Goal: Task Accomplishment & Management: Complete application form

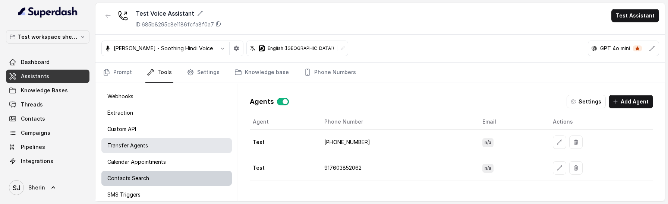
scroll to position [9, 0]
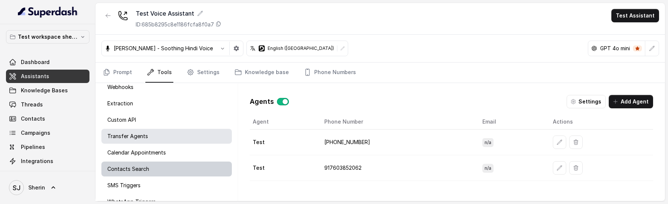
click at [176, 179] on div "SMS Triggers" at bounding box center [166, 185] width 131 height 15
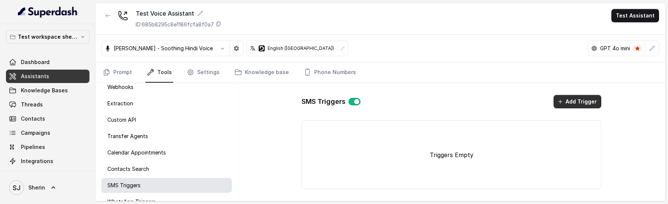
click at [569, 104] on button "Add Trigger" at bounding box center [578, 101] width 48 height 13
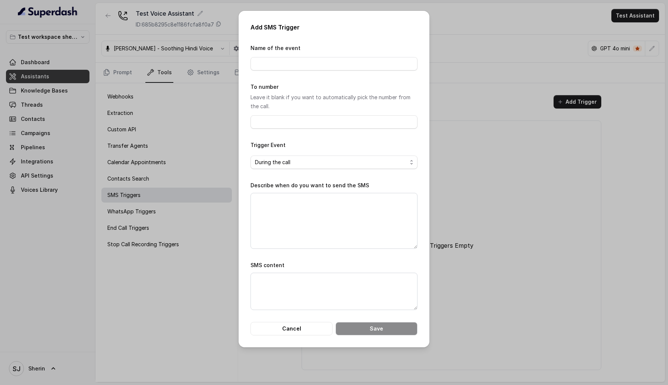
scroll to position [0, 0]
click at [394, 162] on span "During the call" at bounding box center [331, 162] width 152 height 9
click at [486, 204] on div "Add SMS Trigger Name of the event To number Leave it blank if you want to autom…" at bounding box center [334, 192] width 668 height 385
click at [312, 204] on button "Cancel" at bounding box center [292, 328] width 82 height 13
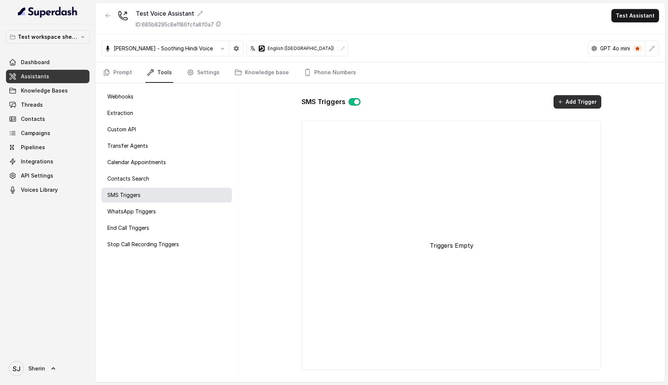
click at [568, 98] on button "Add Trigger" at bounding box center [578, 101] width 48 height 13
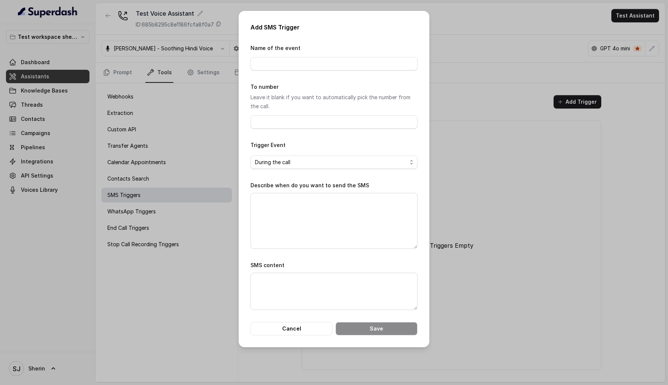
click at [345, 115] on div "To number Leave it blank if you want to automatically pick the number from the …" at bounding box center [334, 105] width 167 height 46
click at [344, 123] on input "To number" at bounding box center [334, 121] width 167 height 13
click at [344, 62] on input "Name of the event" at bounding box center [334, 63] width 167 height 13
click at [363, 179] on form "Name of the event To number Leave it blank if you want to automatically pick th…" at bounding box center [334, 190] width 167 height 292
click at [356, 204] on textarea "Describe when do you want to send the SMS" at bounding box center [334, 221] width 167 height 56
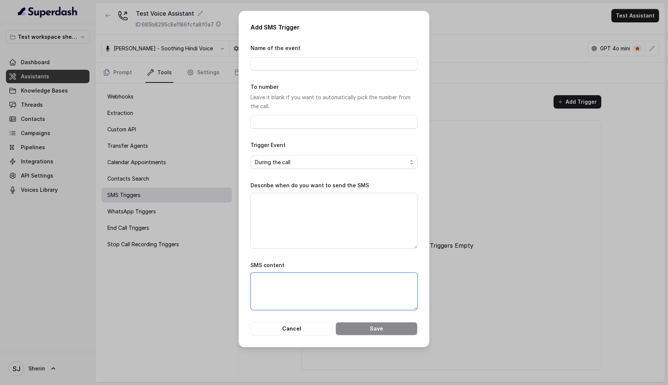
click at [344, 204] on textarea "SMS content" at bounding box center [334, 291] width 167 height 37
click at [312, 204] on button "Cancel" at bounding box center [292, 328] width 82 height 13
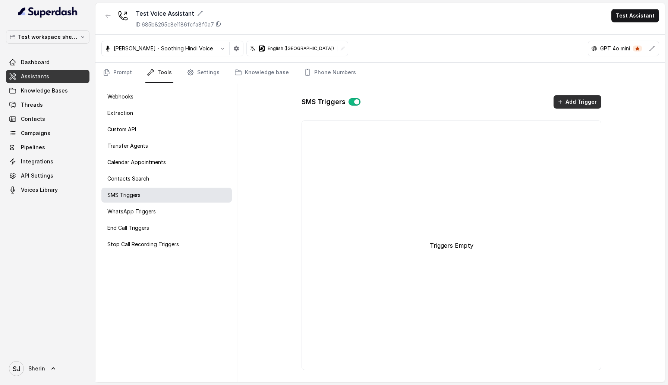
click at [580, 94] on div "SMS Triggers Add Trigger Triggers Empty" at bounding box center [452, 232] width 312 height 287
click at [578, 109] on div "SMS Triggers Add Trigger Triggers Empty" at bounding box center [452, 232] width 312 height 287
click at [578, 100] on button "Add Trigger" at bounding box center [578, 101] width 48 height 13
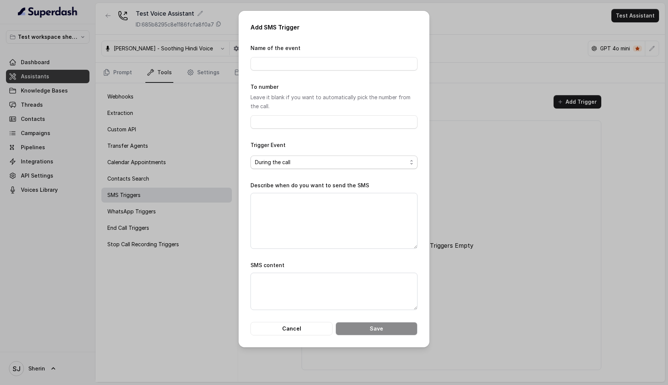
click at [353, 164] on span "During the call" at bounding box center [331, 162] width 152 height 9
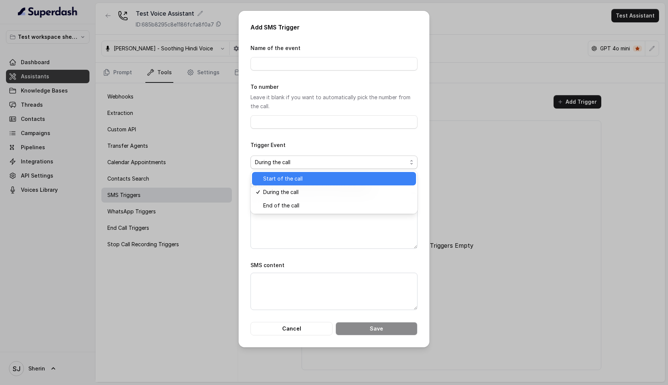
click at [350, 178] on span "Start of the call" at bounding box center [337, 178] width 148 height 9
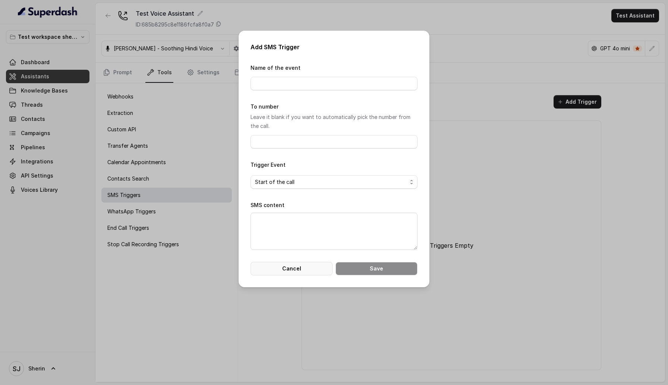
click at [274, 204] on button "Cancel" at bounding box center [292, 268] width 82 height 13
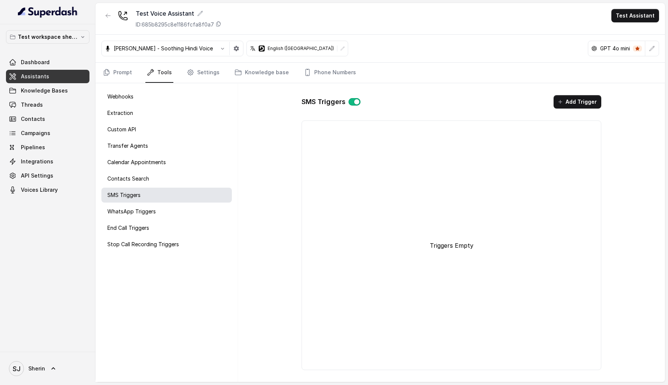
click at [129, 204] on div "Webhooks Extraction Custom API Transfer Agents Calendar Appointments Contacts S…" at bounding box center [166, 232] width 142 height 299
click at [133, 204] on p "WhatsApp Triggers" at bounding box center [131, 211] width 48 height 7
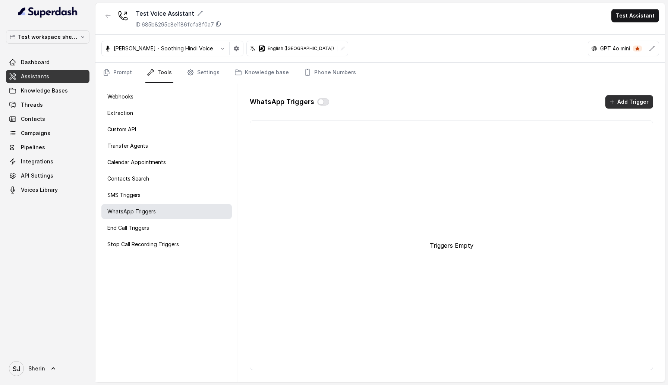
click at [635, 104] on button "Add Trigger" at bounding box center [630, 101] width 48 height 13
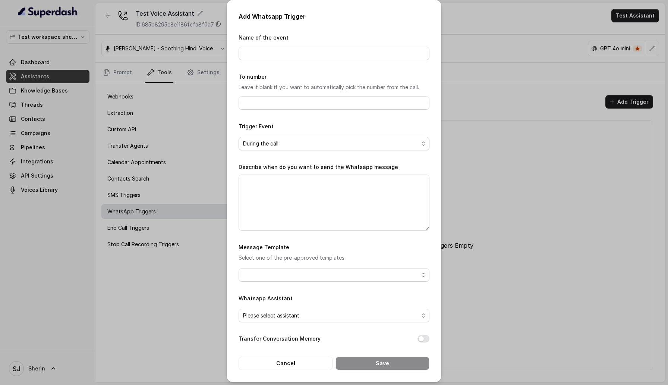
click at [272, 147] on span "During the call" at bounding box center [331, 143] width 176 height 9
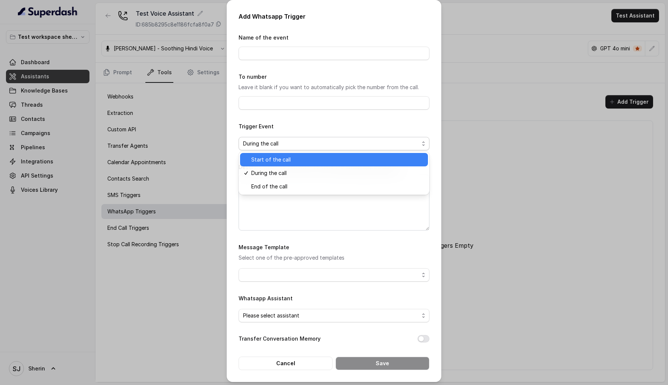
click at [275, 163] on span "Start of the call" at bounding box center [337, 159] width 172 height 9
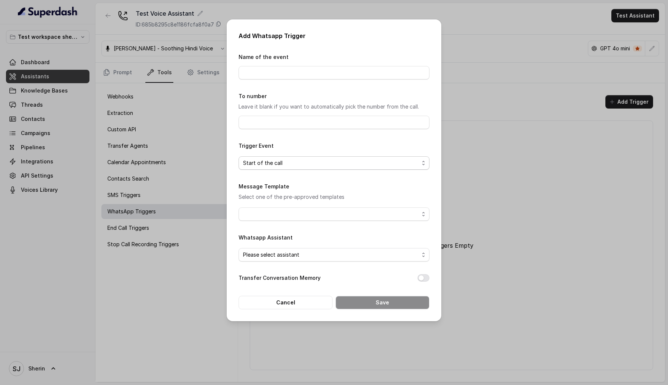
click at [293, 162] on span "Start of the call" at bounding box center [331, 163] width 176 height 9
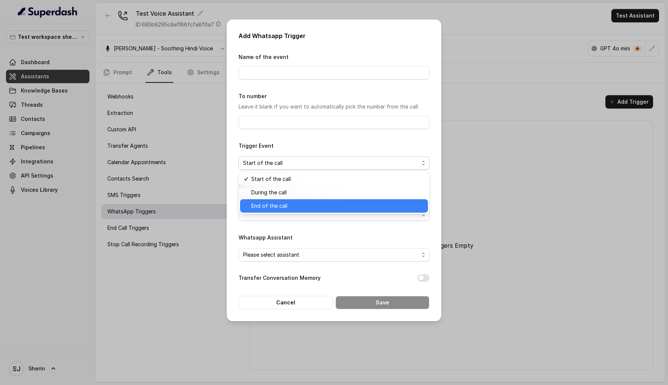
click at [293, 204] on span "End of the call" at bounding box center [337, 205] width 172 height 9
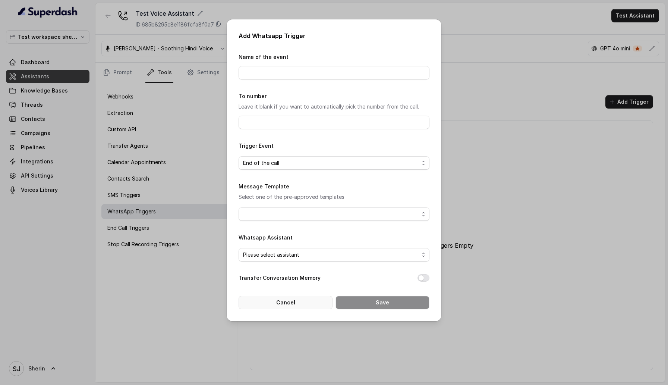
click at [293, 204] on button "Cancel" at bounding box center [286, 302] width 94 height 13
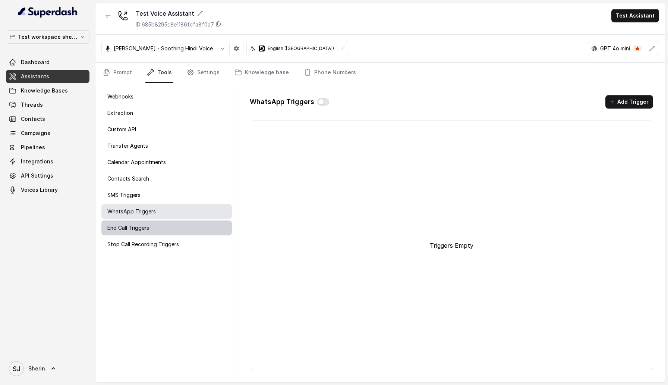
click at [194, 204] on div "End Call Triggers" at bounding box center [166, 227] width 131 height 15
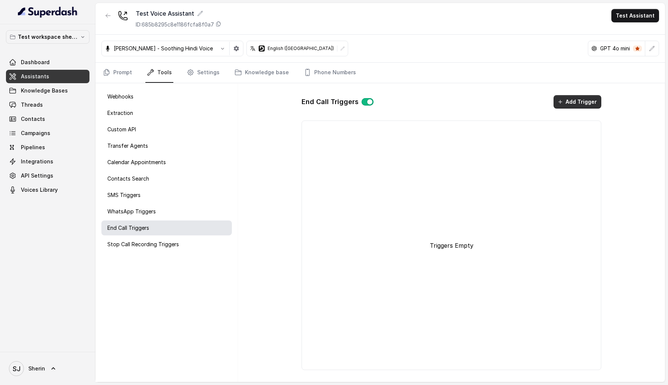
click at [582, 103] on button "Add Trigger" at bounding box center [578, 101] width 48 height 13
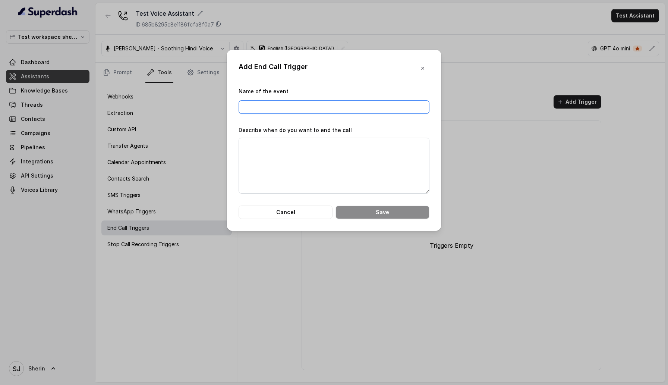
click at [309, 103] on input "Name of the event" at bounding box center [334, 106] width 191 height 13
click at [238, 156] on div "Add End Call Trigger Name of the event Describe when do you want to end the cal…" at bounding box center [334, 140] width 215 height 181
click at [265, 156] on textarea "Describe when do you want to end the call" at bounding box center [334, 166] width 191 height 56
click at [463, 204] on div "Add End Call Trigger Name of the event Describe when do you want to end the cal…" at bounding box center [334, 192] width 668 height 385
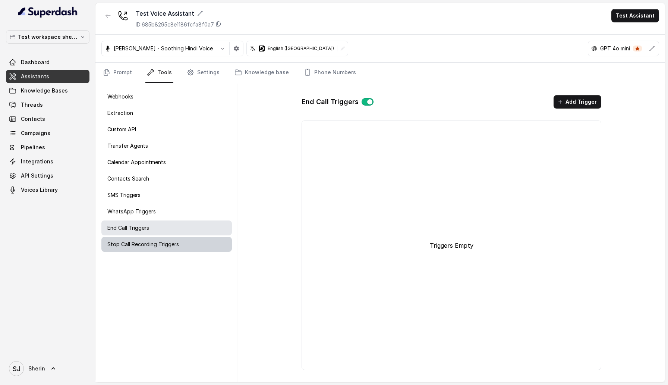
click at [183, 204] on div "Stop Call Recording Triggers" at bounding box center [166, 244] width 131 height 15
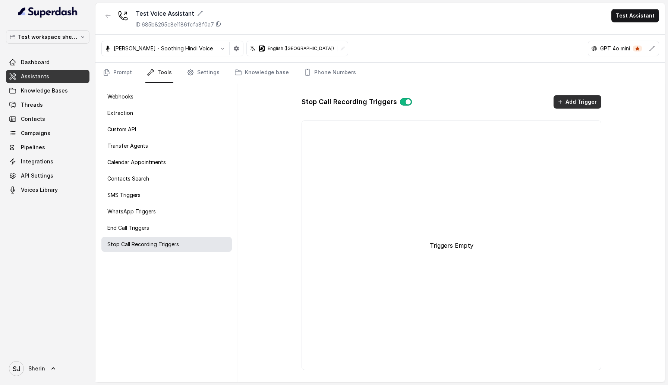
click at [574, 104] on button "Add Trigger" at bounding box center [578, 101] width 48 height 13
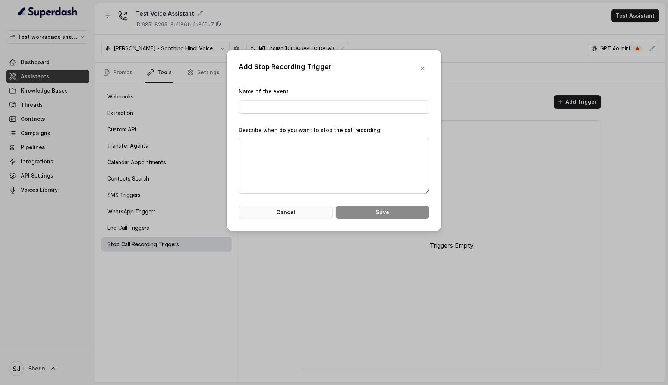
click at [300, 204] on button "Cancel" at bounding box center [286, 212] width 94 height 13
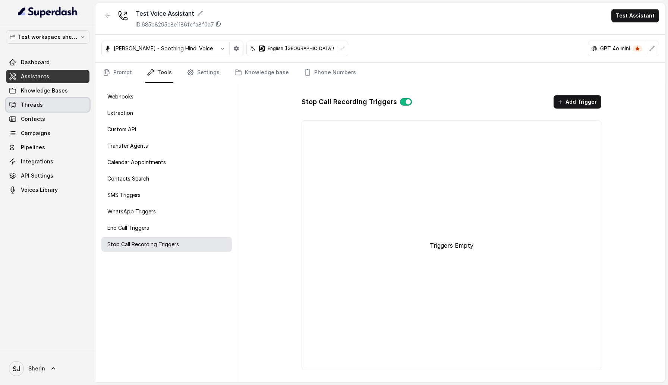
click at [76, 106] on link "Threads" at bounding box center [48, 104] width 84 height 13
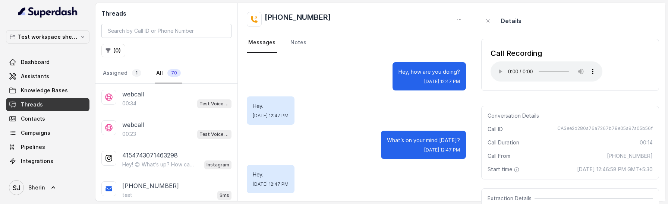
scroll to position [1, 0]
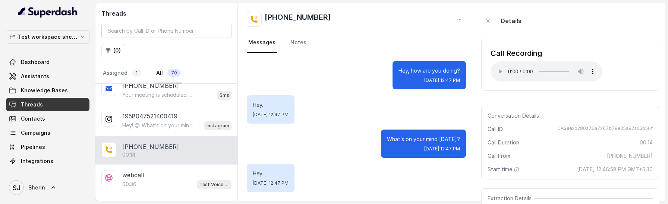
click at [48, 105] on link "Threads" at bounding box center [48, 104] width 84 height 13
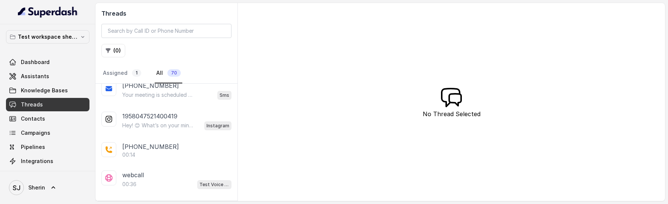
click at [48, 105] on link "Threads" at bounding box center [48, 104] width 84 height 13
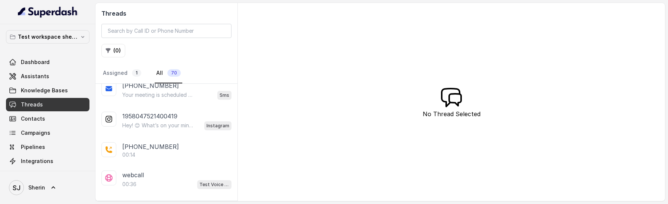
click at [48, 105] on link "Threads" at bounding box center [48, 104] width 84 height 13
click at [48, 94] on link "Knowledge Bases" at bounding box center [48, 90] width 84 height 13
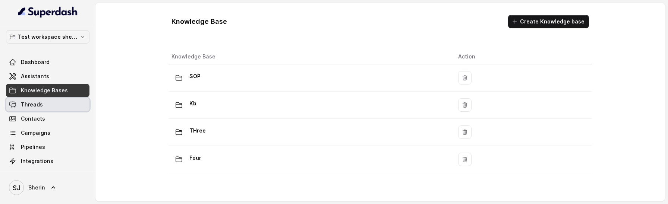
click at [46, 108] on link "Threads" at bounding box center [48, 104] width 84 height 13
